Goal: Task Accomplishment & Management: Complete application form

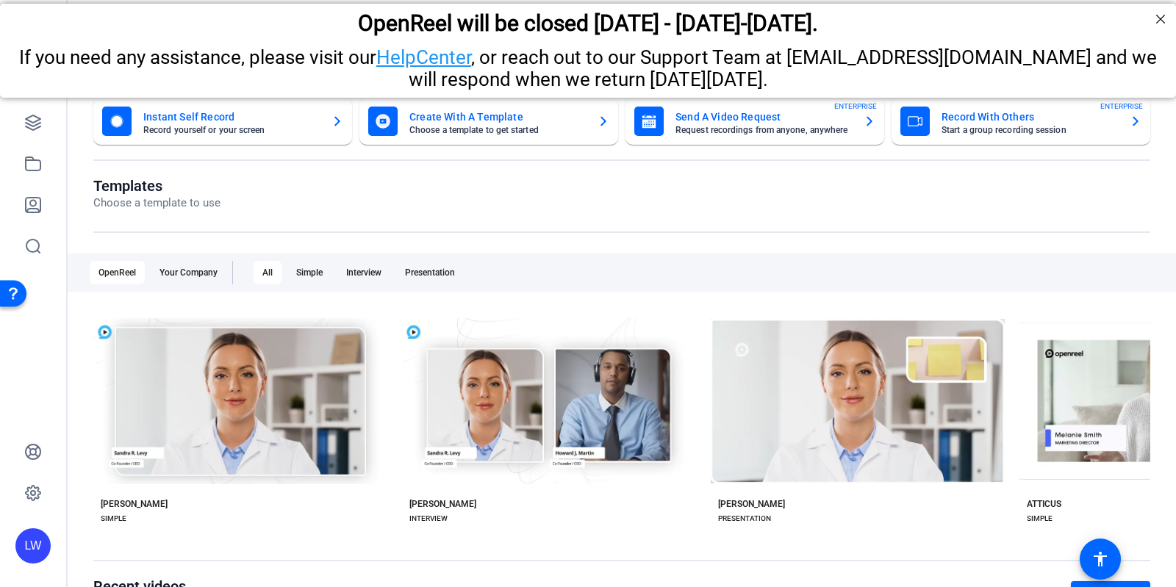
click at [792, 132] on mat-card-subtitle "Request recordings from anyone, anywhere" at bounding box center [763, 130] width 176 height 9
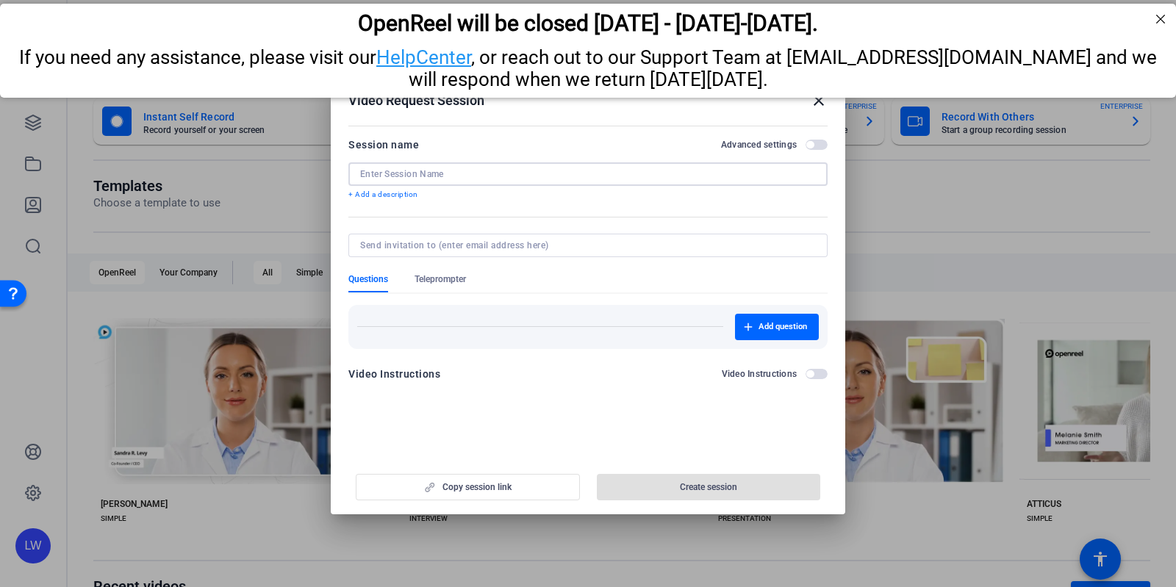
click at [694, 173] on input at bounding box center [588, 174] width 456 height 12
click at [614, 180] on div at bounding box center [588, 174] width 456 height 24
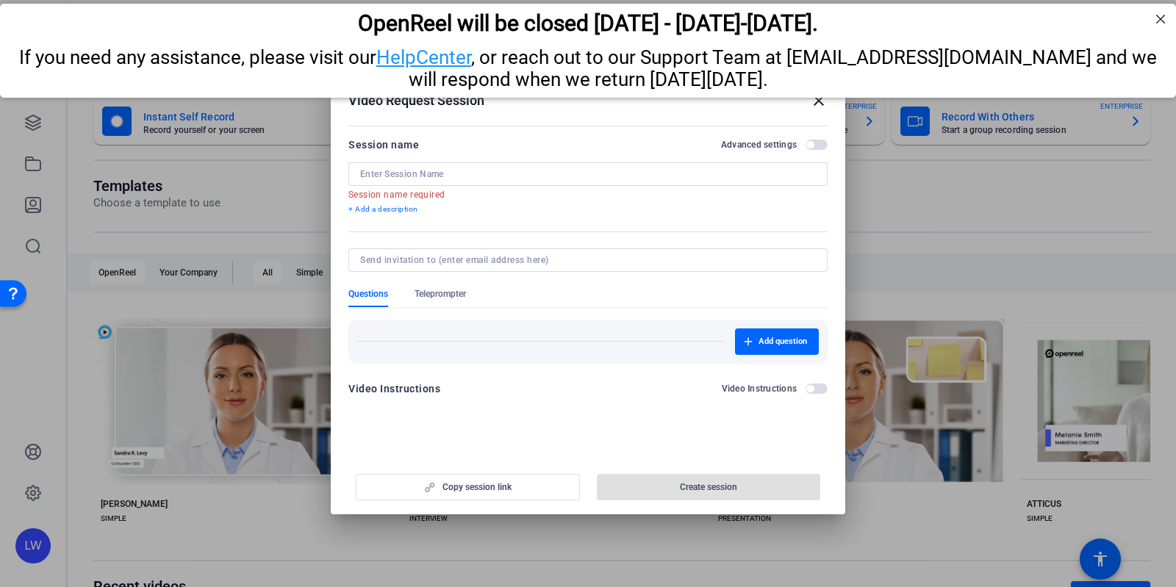
click at [232, 247] on div at bounding box center [588, 293] width 1176 height 587
click at [814, 101] on mat-icon "close" at bounding box center [819, 101] width 18 height 18
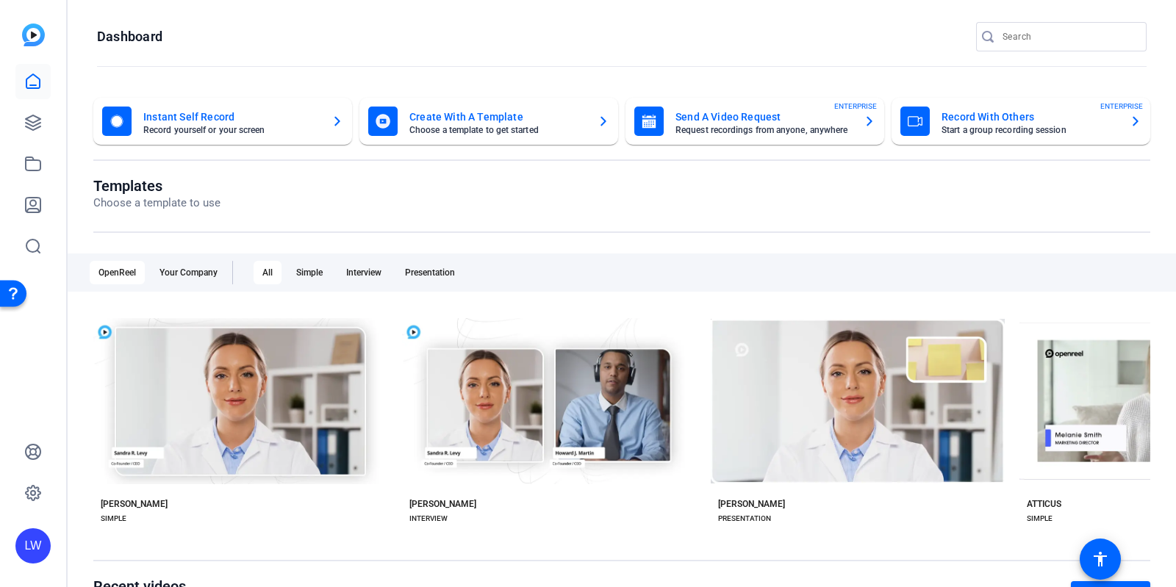
click at [864, 123] on icon "button" at bounding box center [870, 121] width 12 height 18
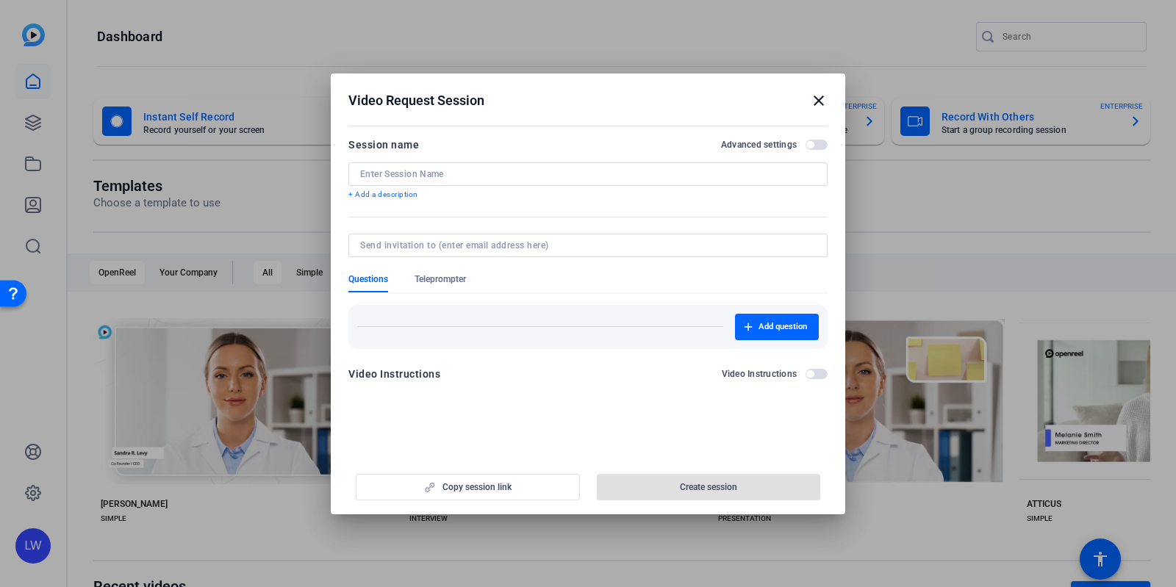
click at [822, 145] on span "button" at bounding box center [817, 145] width 22 height 10
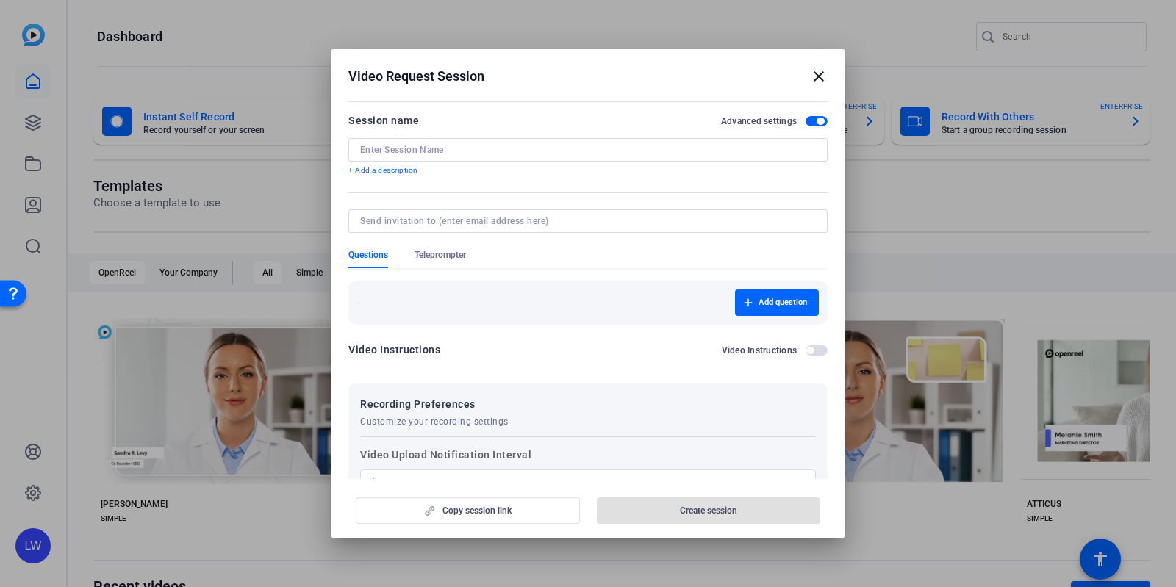
click at [817, 118] on span "button" at bounding box center [820, 121] width 7 height 7
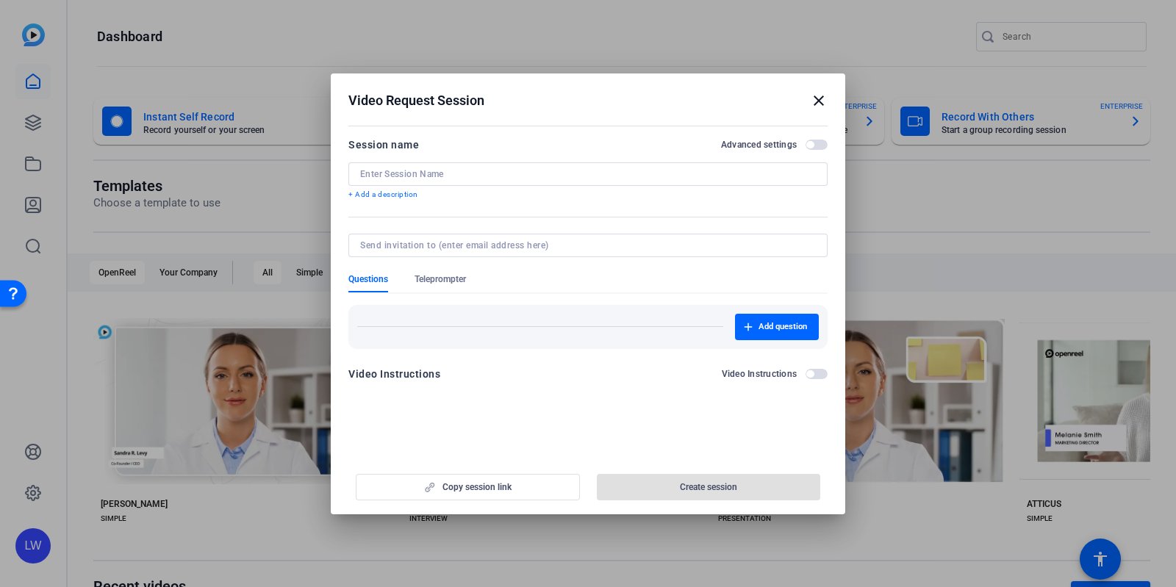
click at [695, 171] on input at bounding box center [588, 174] width 456 height 12
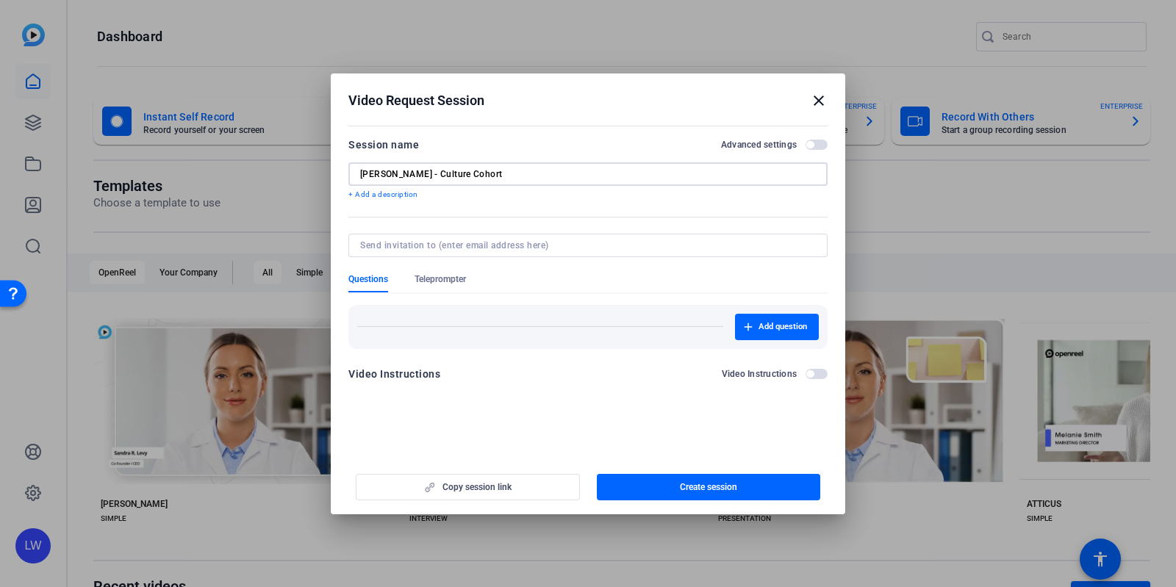
type input "[PERSON_NAME] - Culture Cohort"
click at [534, 240] on input at bounding box center [585, 246] width 450 height 12
click at [758, 321] on span "Add question" at bounding box center [782, 327] width 49 height 12
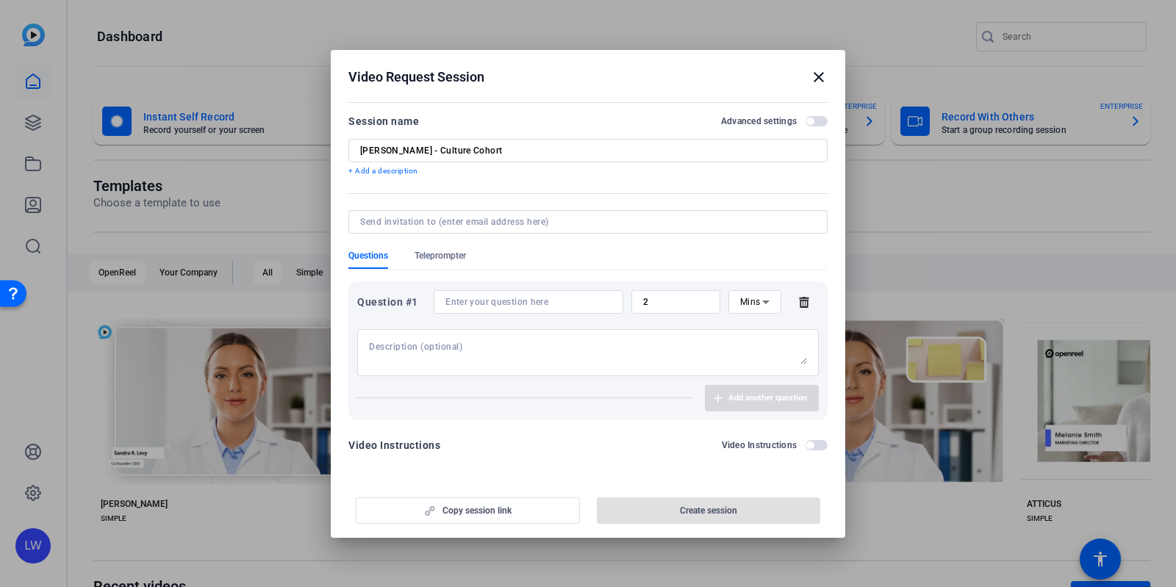
click at [520, 296] on input at bounding box center [528, 302] width 166 height 12
click at [433, 351] on textarea at bounding box center [588, 353] width 438 height 24
click at [481, 301] on input at bounding box center [528, 302] width 166 height 12
paste input "Questions: 1) What makes FIT a great place to work? 2) What does FIT mean to yo…"
type input "Questions: 1) What makes FIT a great place to work? 2) What does FIT mean to yo…"
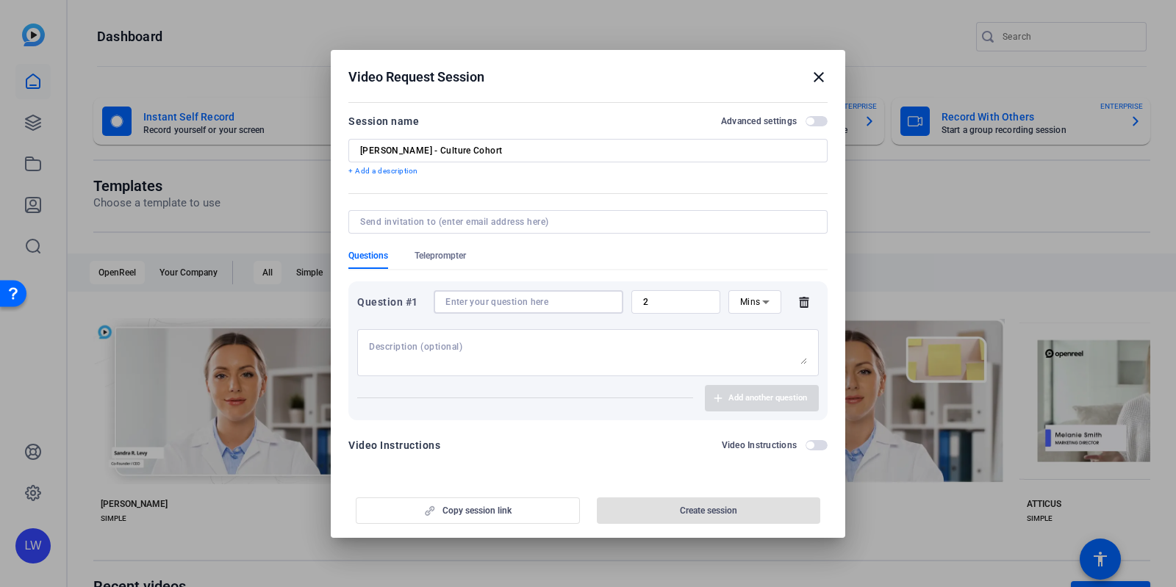
paste input "What makes FIT a great place to work?"
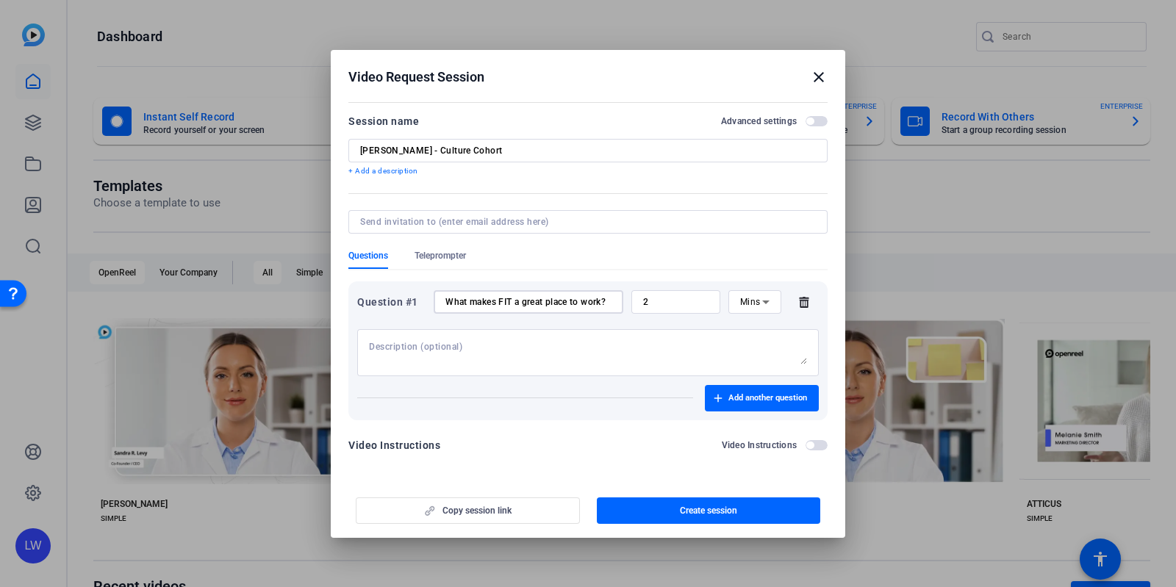
type input "What makes FIT a great place to work?"
click at [672, 299] on input "2" at bounding box center [675, 302] width 65 height 12
type input "1"
type input "2"
click at [753, 403] on span "Add another question" at bounding box center [767, 398] width 79 height 12
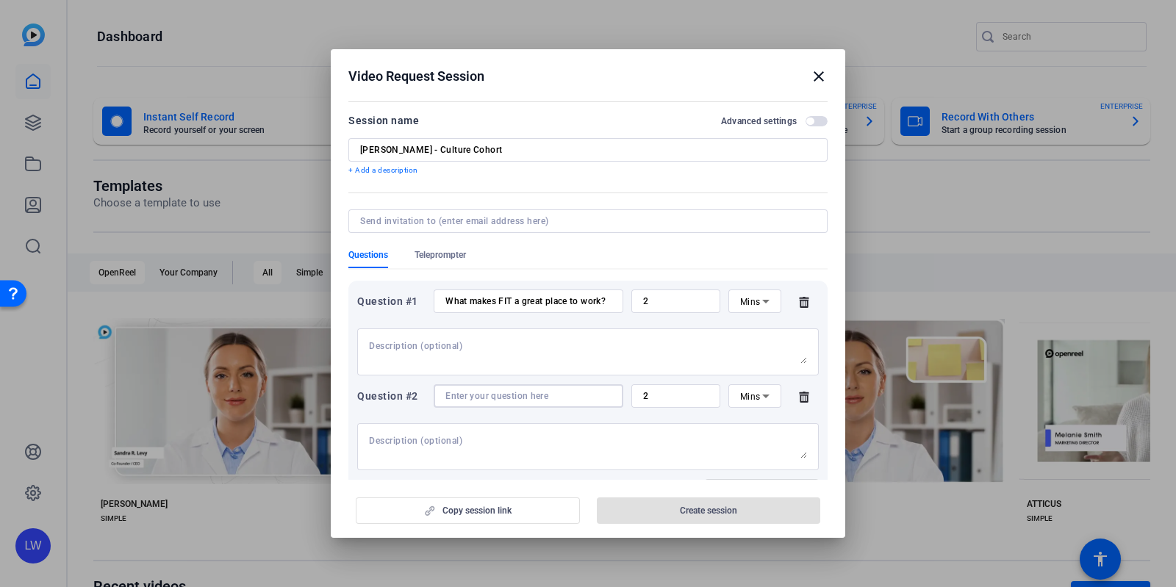
click at [470, 393] on input at bounding box center [528, 396] width 166 height 12
paste input "What does FIT mean to you in one word? (+ short explanation why)"
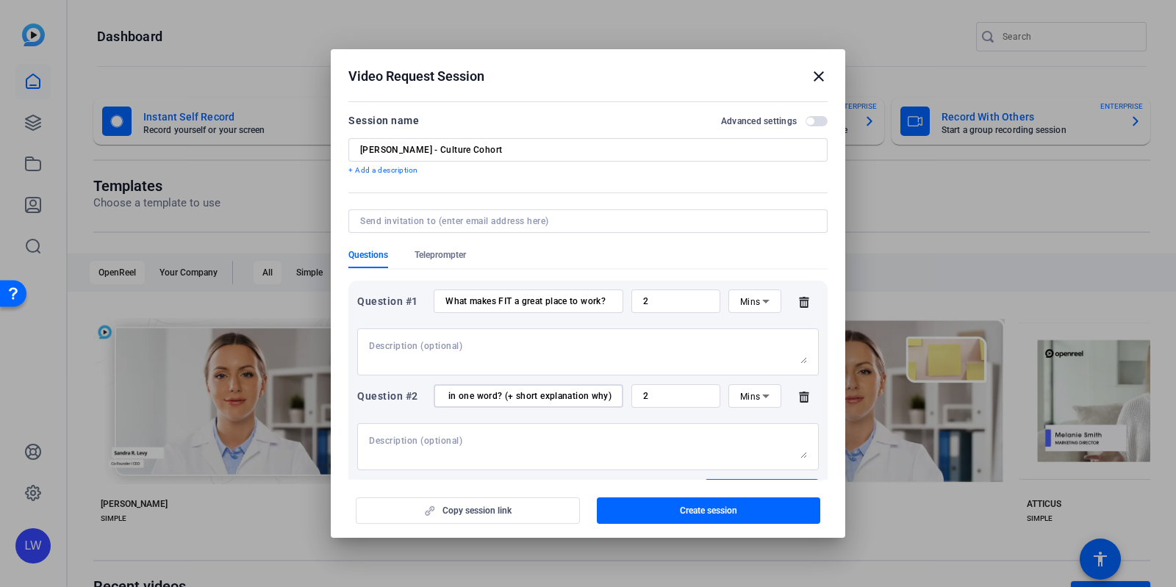
scroll to position [93, 0]
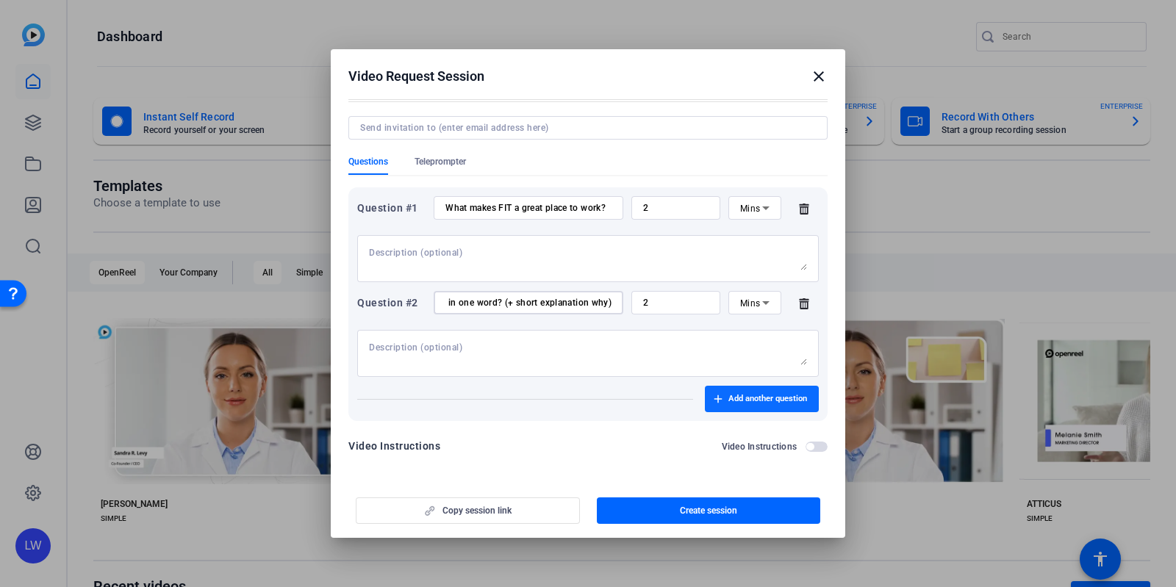
type input "What does FIT mean to you in one word? (+ short explanation why)"
click at [728, 398] on span "Add another question" at bounding box center [767, 399] width 79 height 12
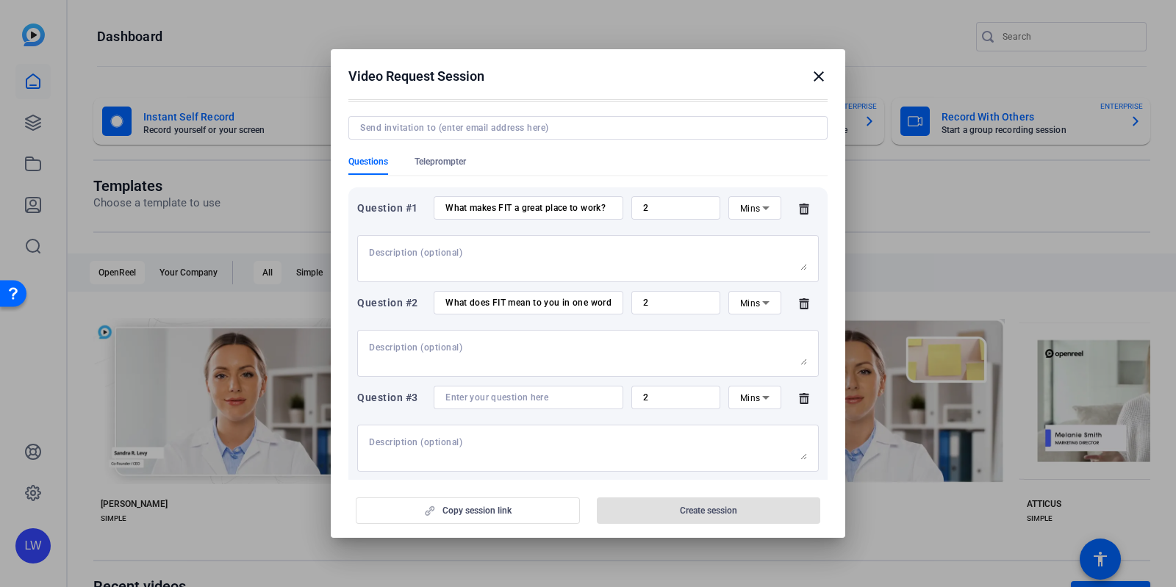
click at [528, 402] on input at bounding box center [528, 398] width 166 height 12
paste input "What do you think makes FIT's culture special?"
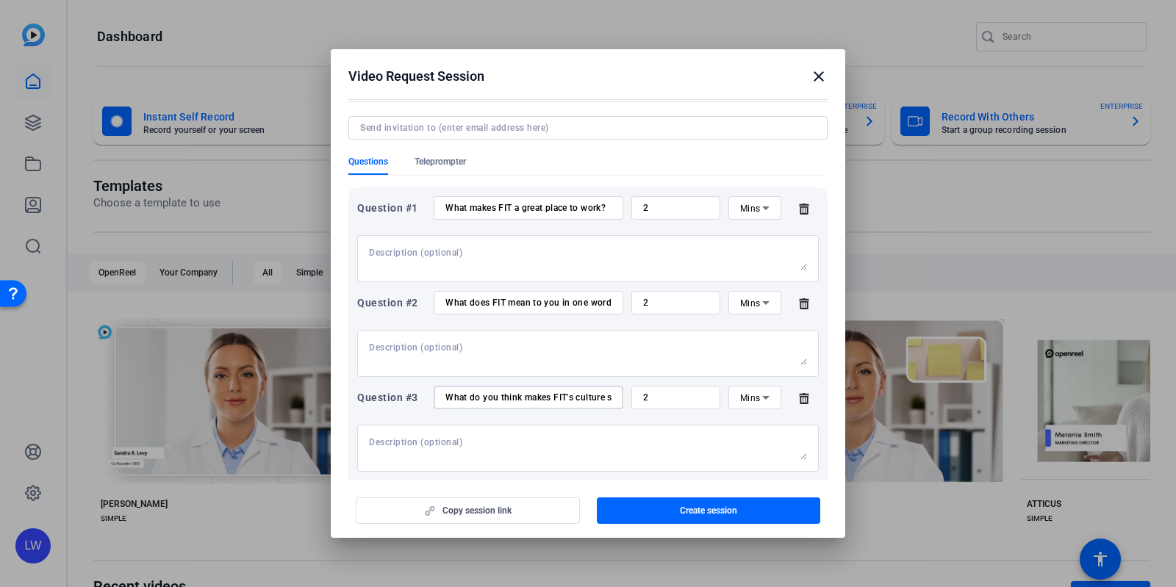
scroll to position [0, 36]
type input "What do you think makes FIT's culture special?"
click at [656, 396] on input "2" at bounding box center [675, 398] width 65 height 12
type input "1"
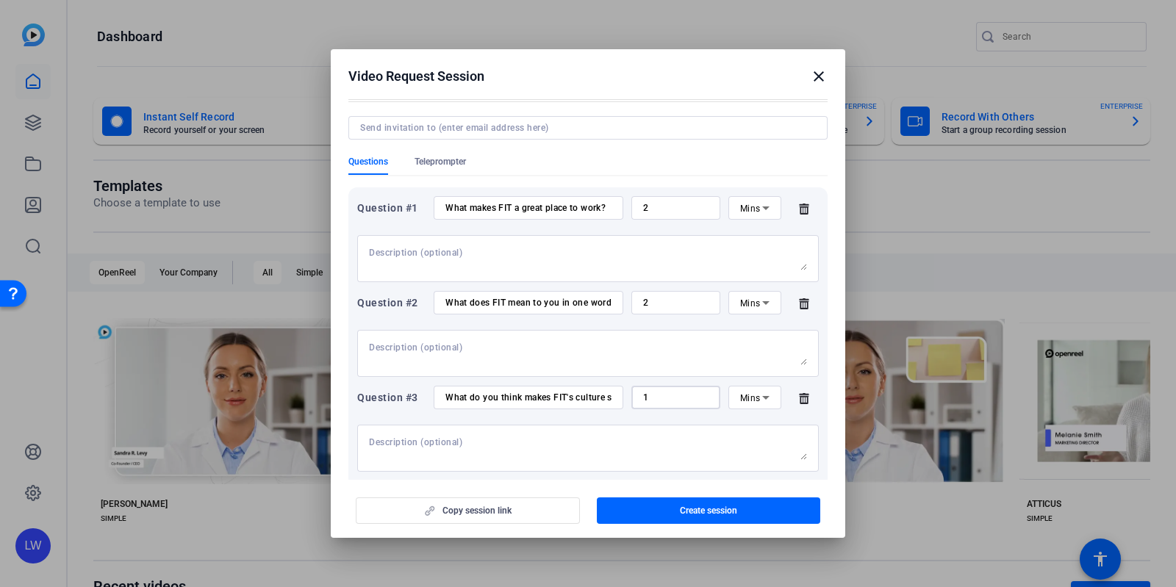
click at [656, 297] on input "2" at bounding box center [675, 303] width 65 height 12
type input "1"
click at [654, 208] on input "2" at bounding box center [675, 208] width 65 height 12
type input "1"
click at [516, 506] on div "Copy session link Create session" at bounding box center [587, 505] width 479 height 37
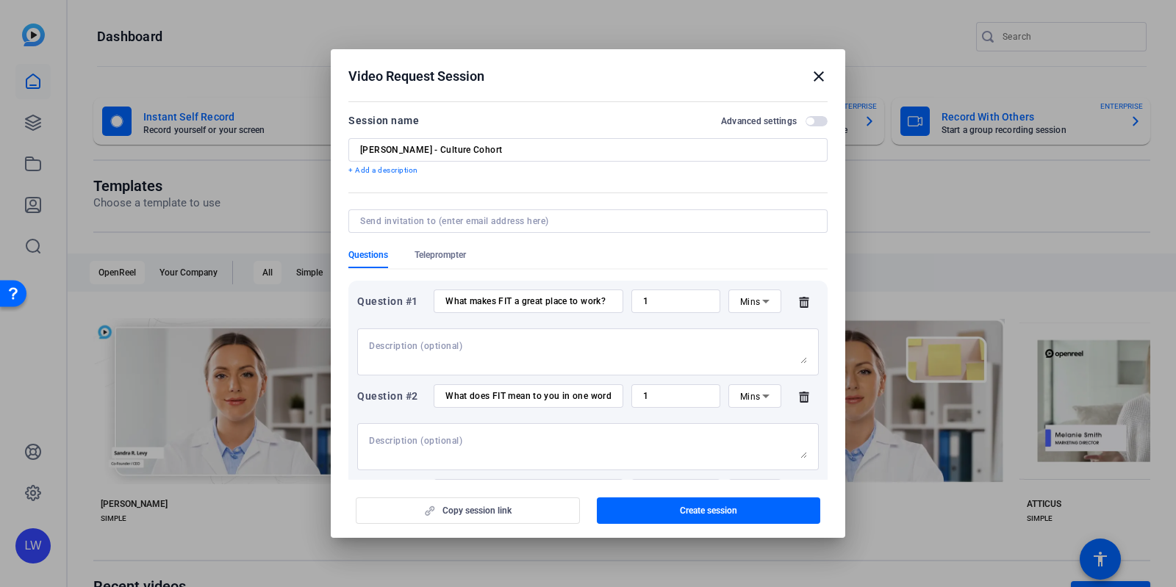
scroll to position [188, 0]
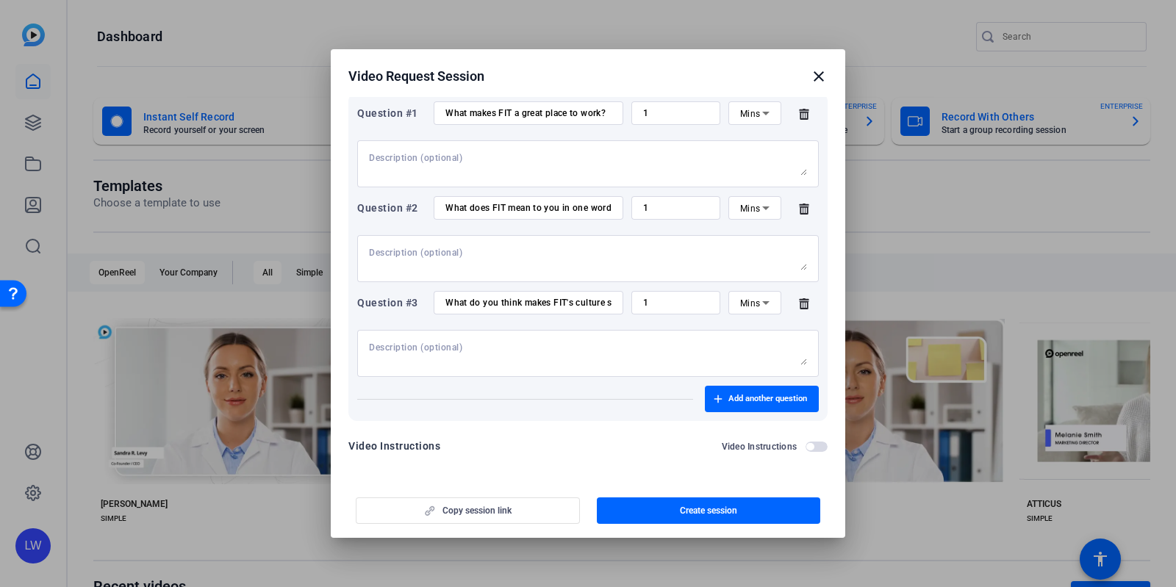
click at [436, 510] on div "Copy session link Create session" at bounding box center [587, 505] width 479 height 37
click at [489, 479] on mat-dialog-actions "Copy session link Create session" at bounding box center [588, 508] width 514 height 59
click at [812, 442] on span "button" at bounding box center [817, 447] width 22 height 10
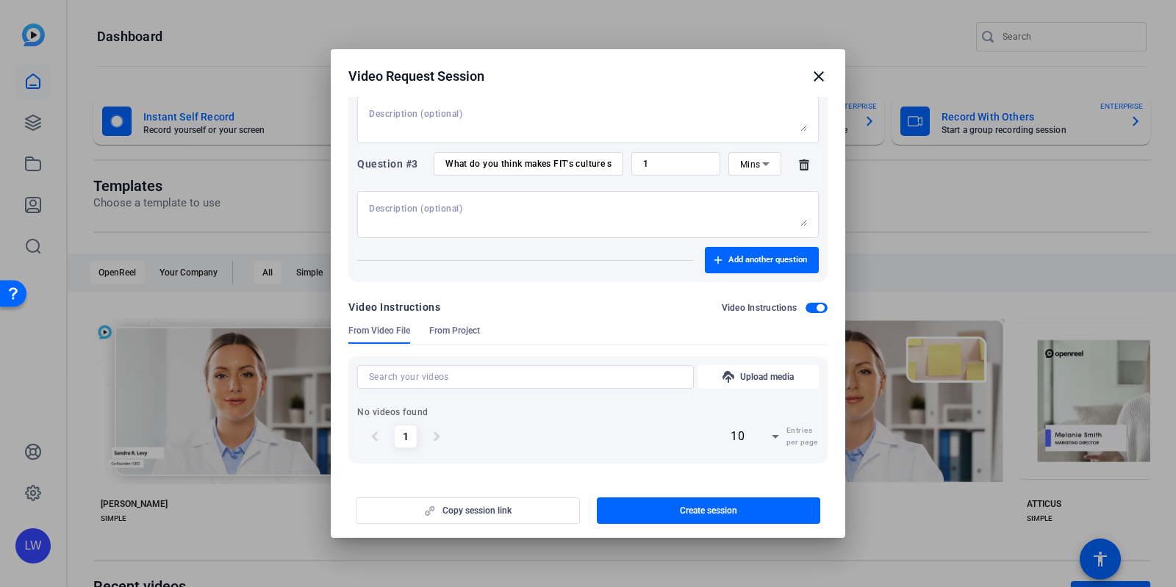
click at [806, 303] on span "button" at bounding box center [817, 308] width 22 height 10
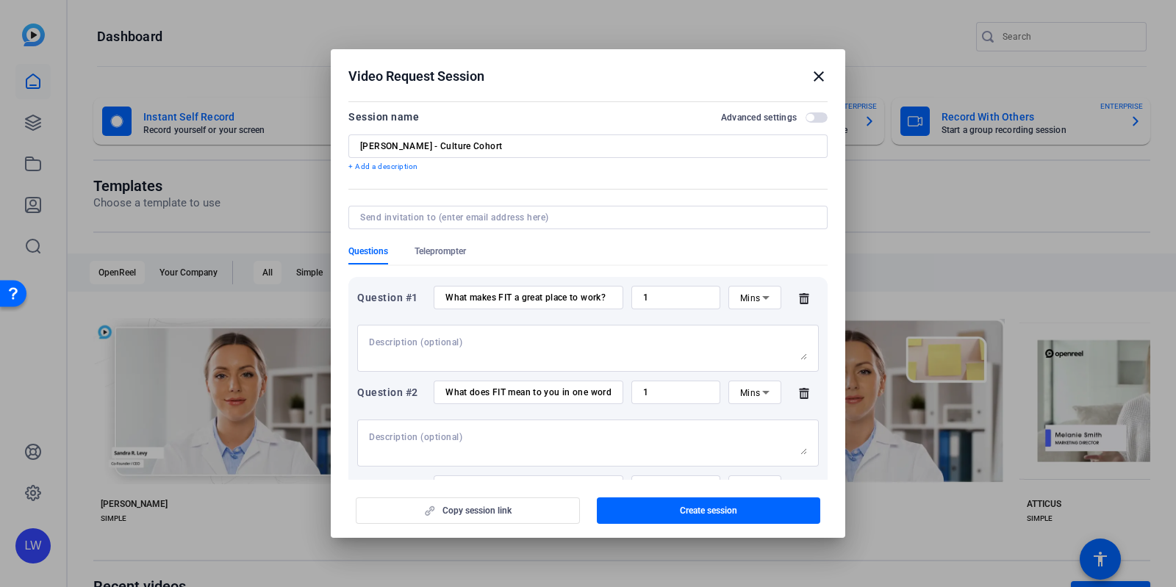
scroll to position [0, 0]
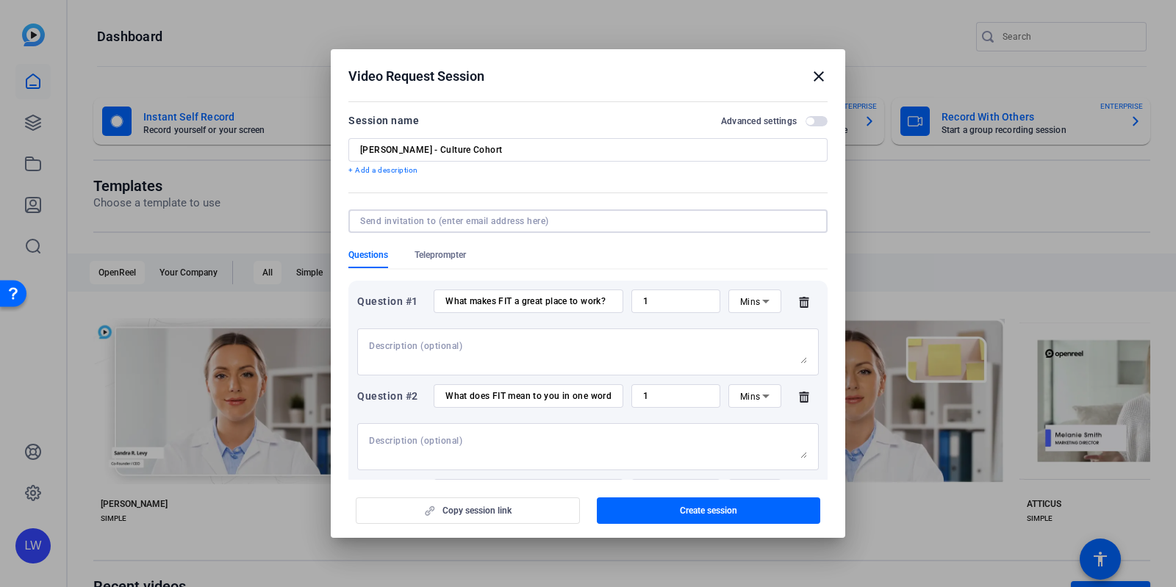
click at [537, 222] on input at bounding box center [585, 221] width 450 height 12
click at [470, 509] on div "Copy session link Create session" at bounding box center [587, 505] width 479 height 37
click at [387, 174] on p "+ Add a description" at bounding box center [587, 171] width 479 height 12
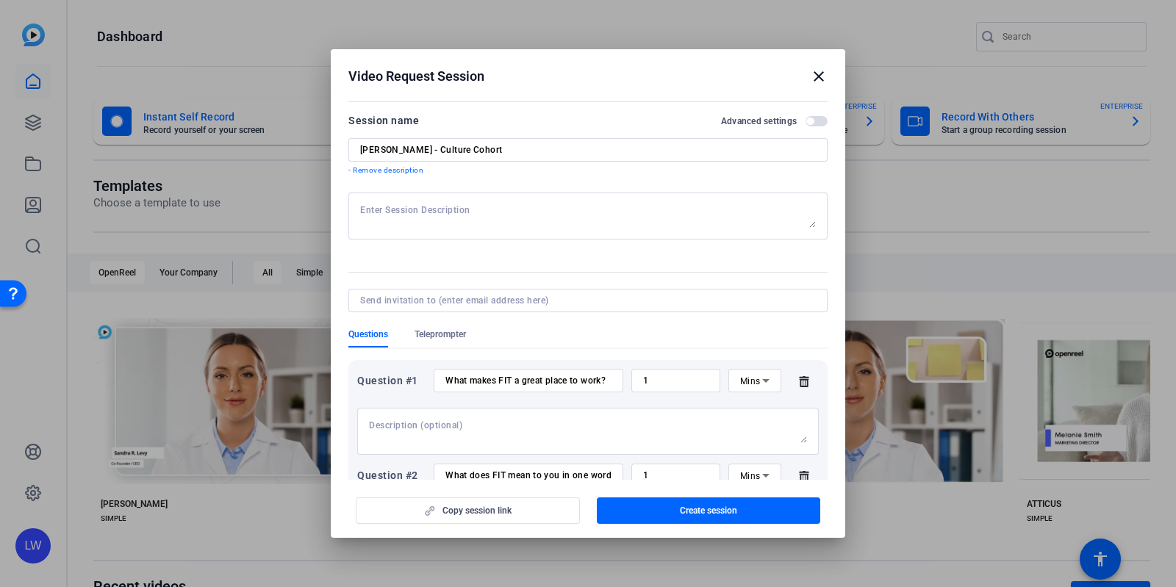
click at [395, 214] on textarea at bounding box center [588, 216] width 456 height 24
click at [495, 512] on div "Copy session link Create session" at bounding box center [587, 505] width 479 height 37
click at [433, 304] on input at bounding box center [585, 301] width 450 height 12
type input "[PERSON_NAME][EMAIL_ADDRESS][PERSON_NAME][DOMAIN_NAME]"
click at [431, 262] on form "Session name Advanced settings [PERSON_NAME] - Culture Cohort - Remove descript…" at bounding box center [587, 422] width 479 height 620
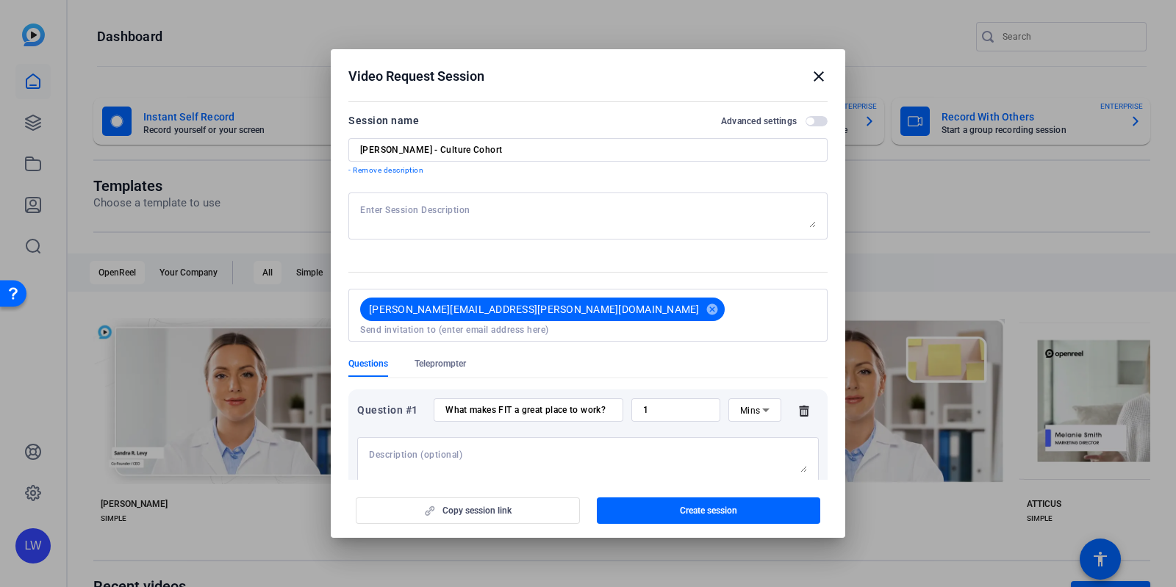
click at [475, 508] on div "Copy session link Create session" at bounding box center [587, 505] width 479 height 37
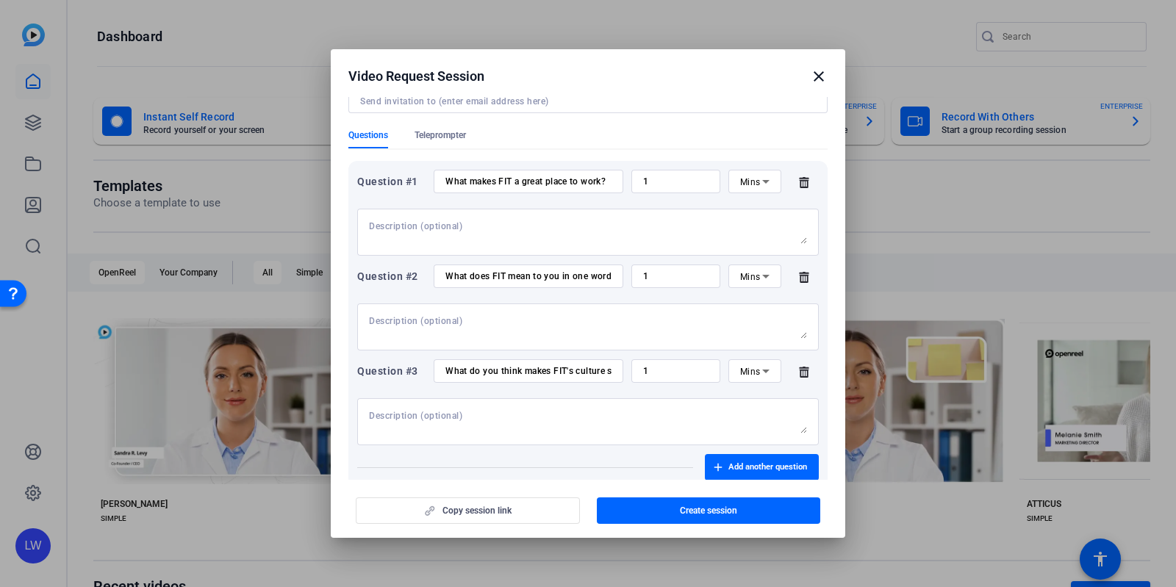
scroll to position [285, 0]
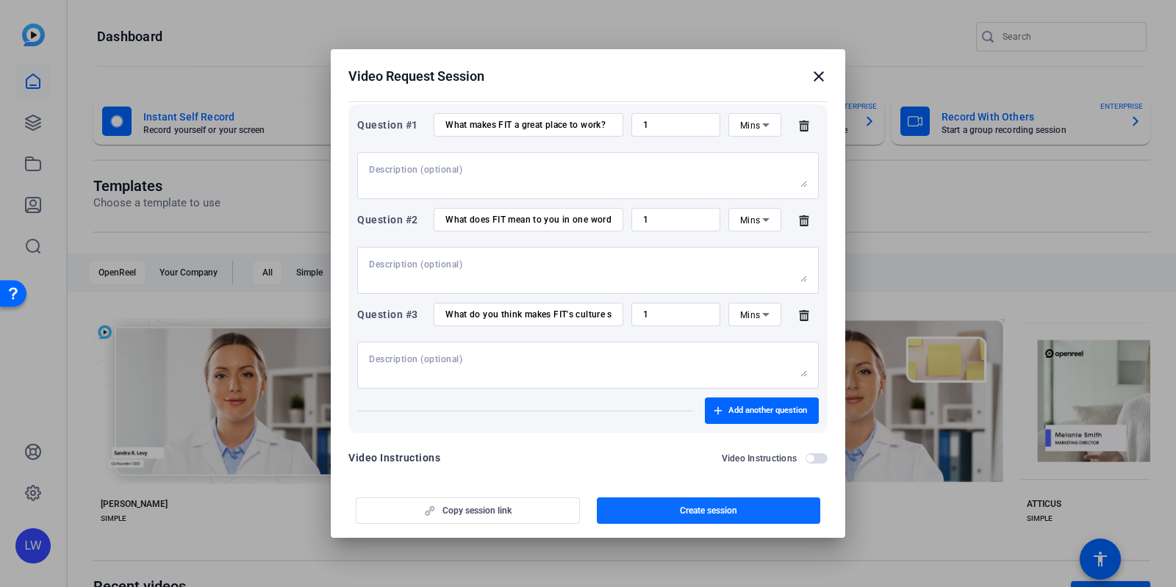
click at [725, 515] on span "Create session" at bounding box center [708, 511] width 57 height 12
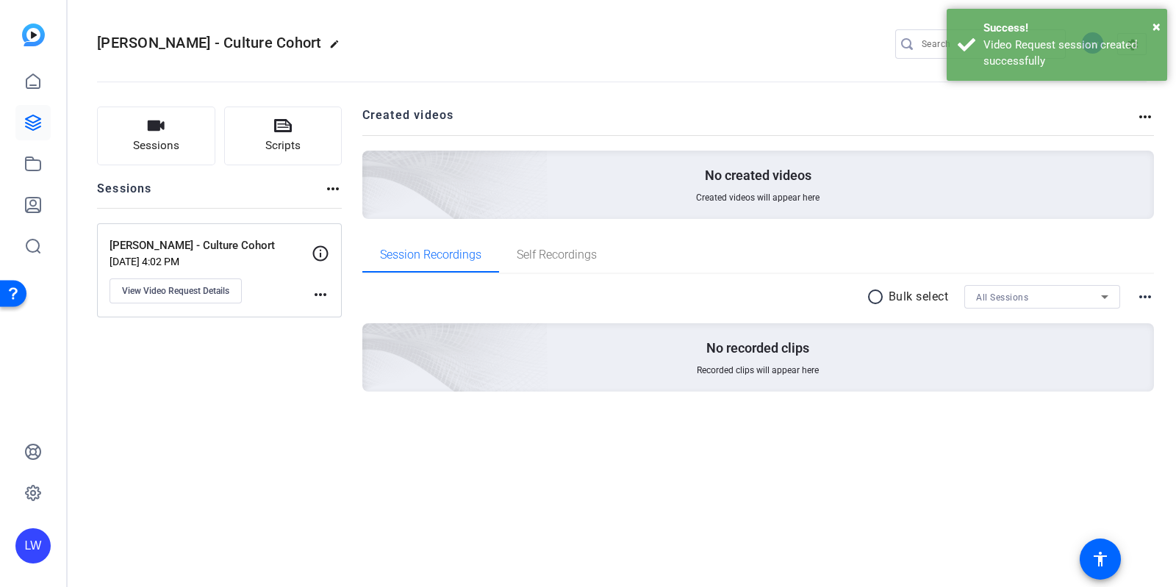
click at [326, 293] on mat-icon "more_horiz" at bounding box center [321, 295] width 18 height 18
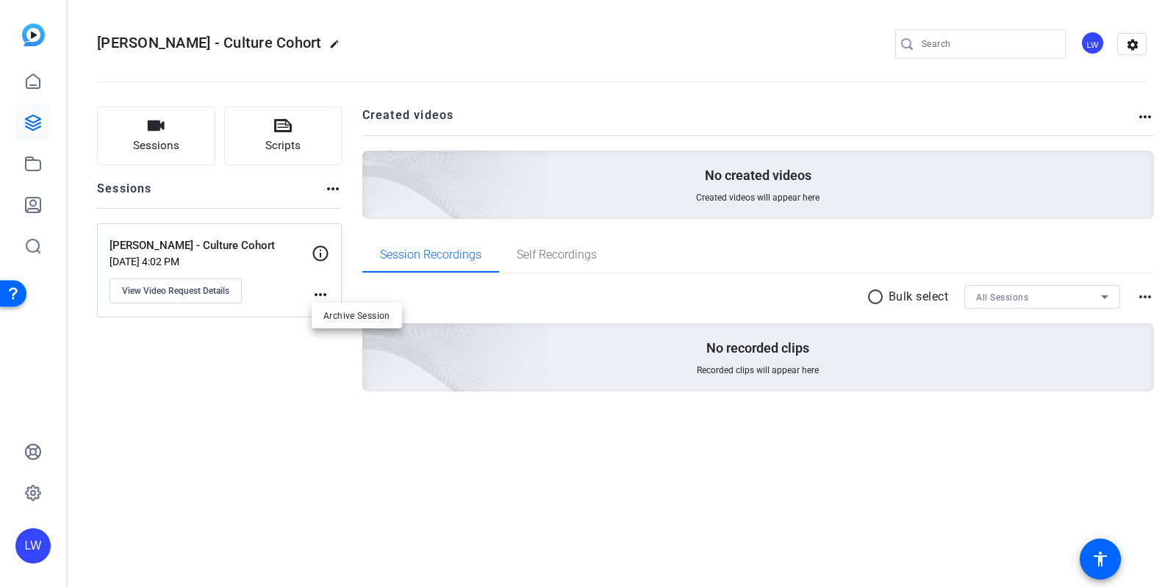
click at [181, 295] on div at bounding box center [588, 293] width 1176 height 587
click at [175, 289] on span "View Video Request Details" at bounding box center [175, 291] width 107 height 12
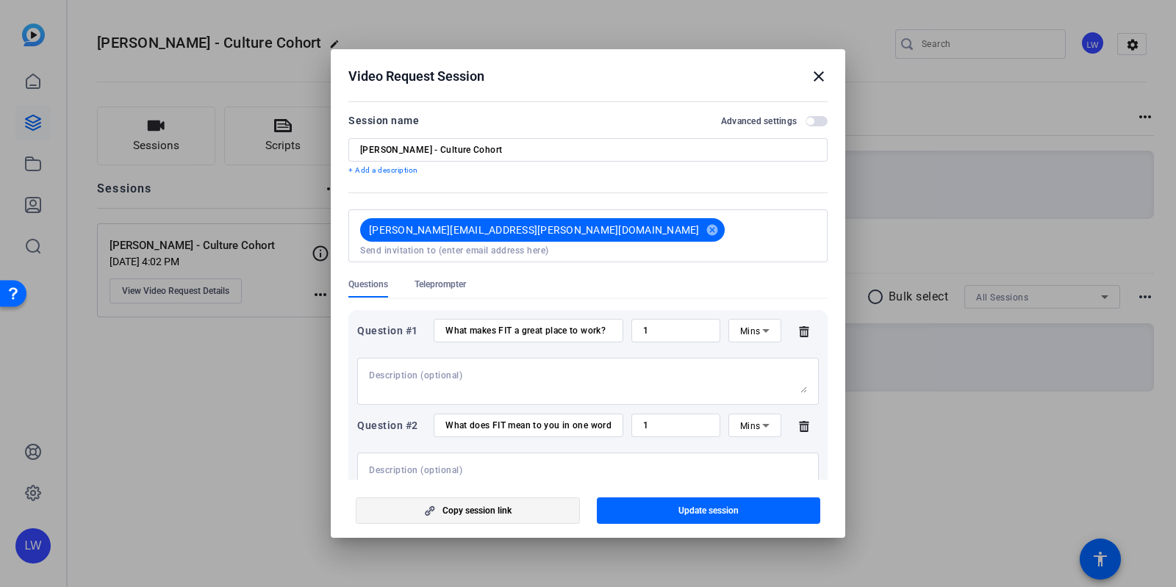
click at [505, 510] on span "Copy session link" at bounding box center [476, 511] width 69 height 12
